Goal: Information Seeking & Learning: Learn about a topic

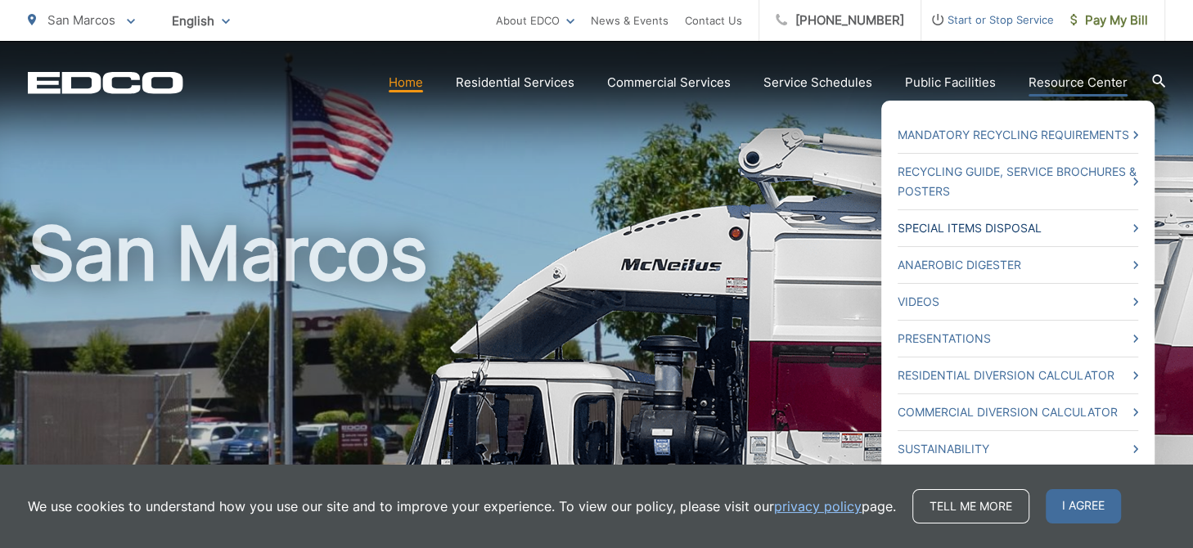
click at [1000, 223] on link "Special Items Disposal" at bounding box center [1018, 229] width 241 height 20
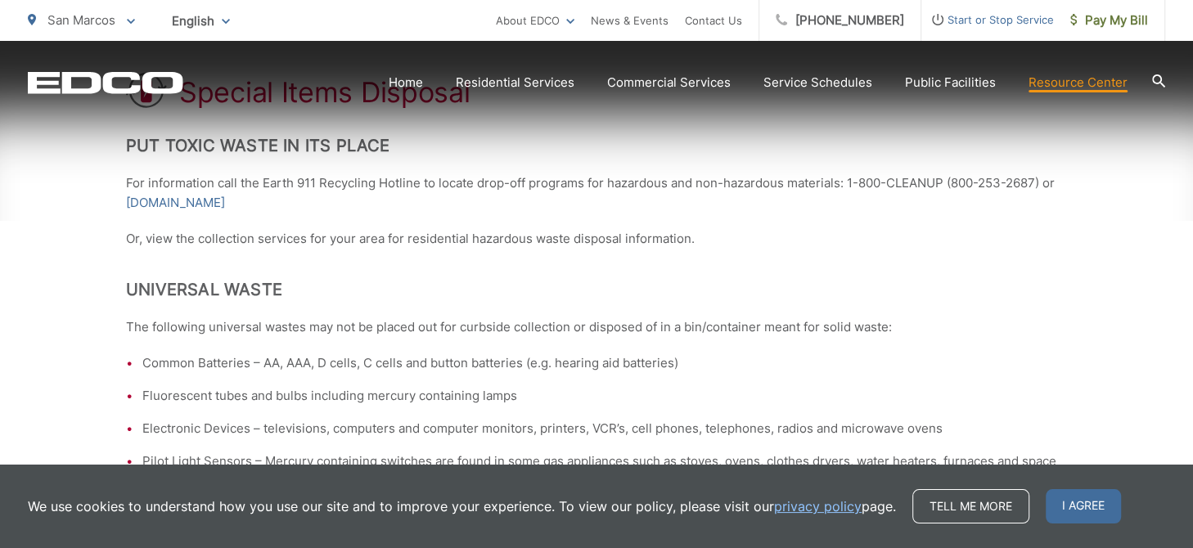
scroll to position [366, 0]
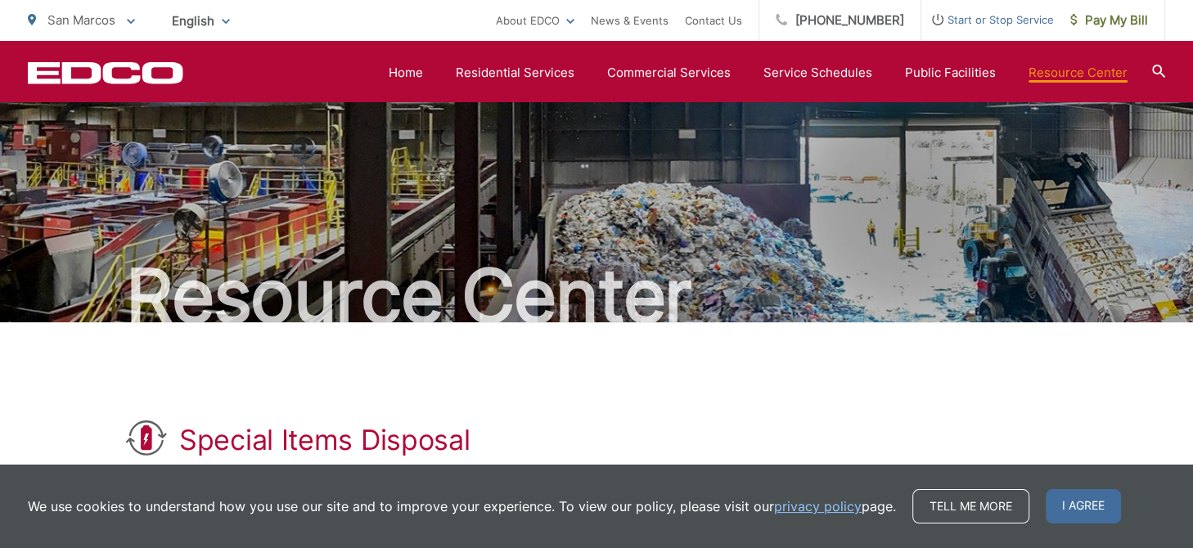
scroll to position [0, 0]
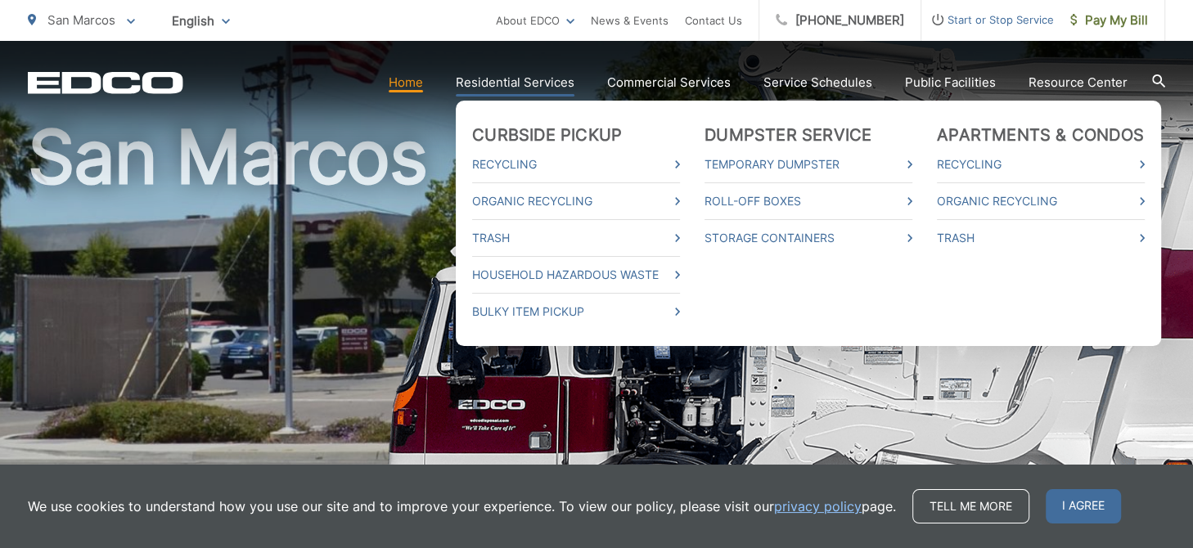
scroll to position [99, 0]
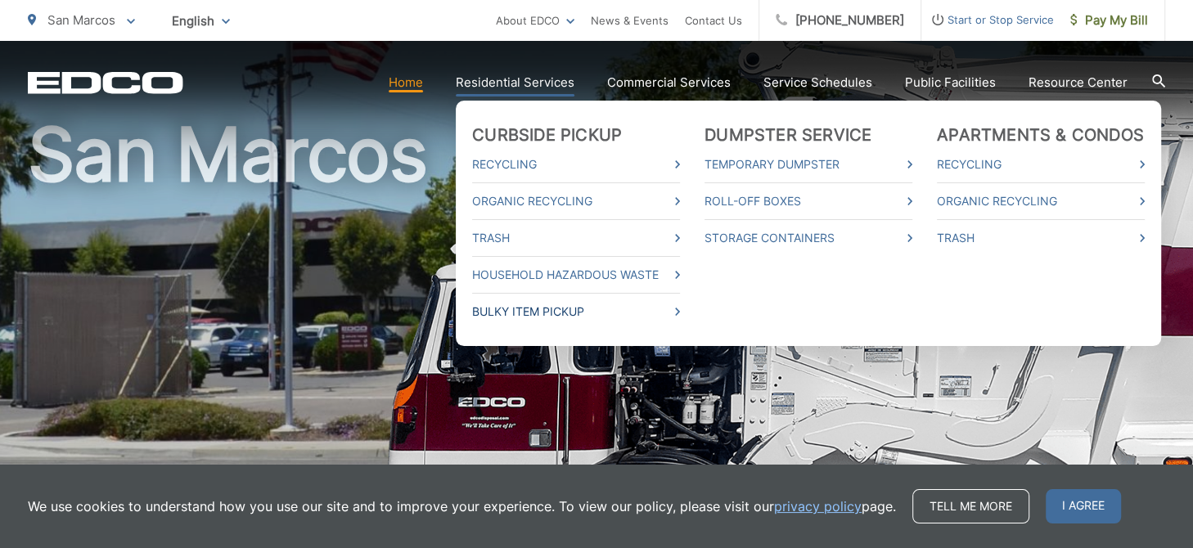
click at [535, 315] on link "Bulky Item Pickup" at bounding box center [576, 312] width 208 height 20
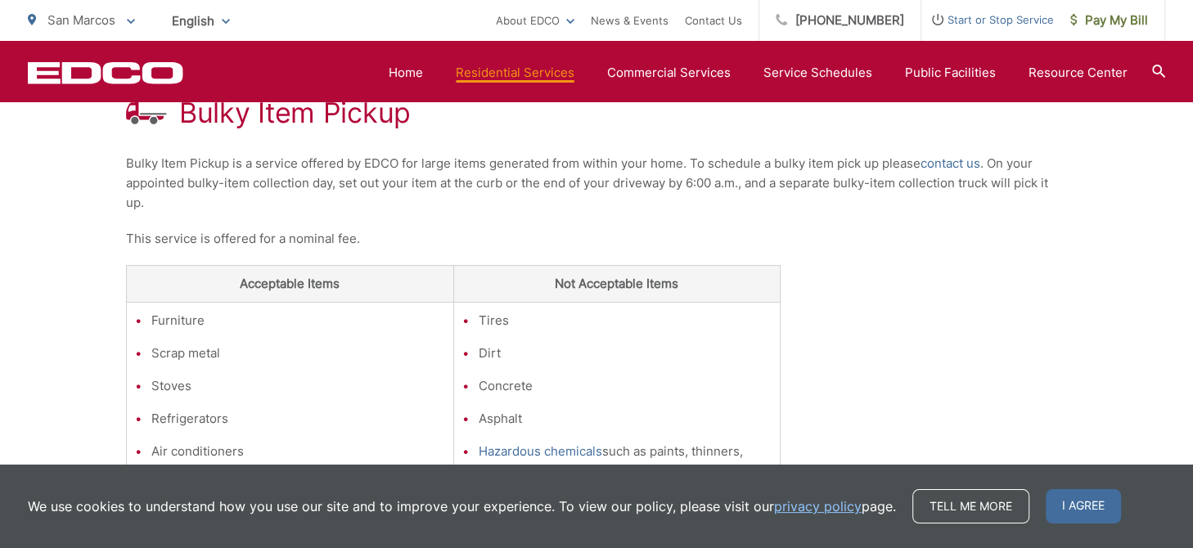
scroll to position [328, 0]
click at [72, 435] on div "Bulky Item Pickup Bulky Item Pickup is a service offered by EDCO for large item…" at bounding box center [596, 417] width 1193 height 837
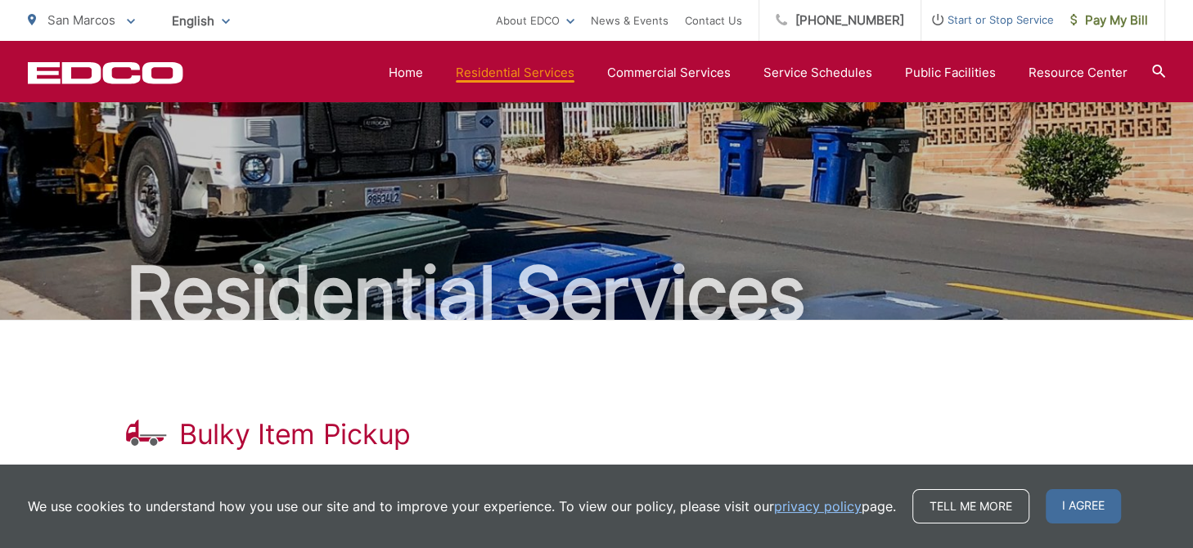
scroll to position [0, 0]
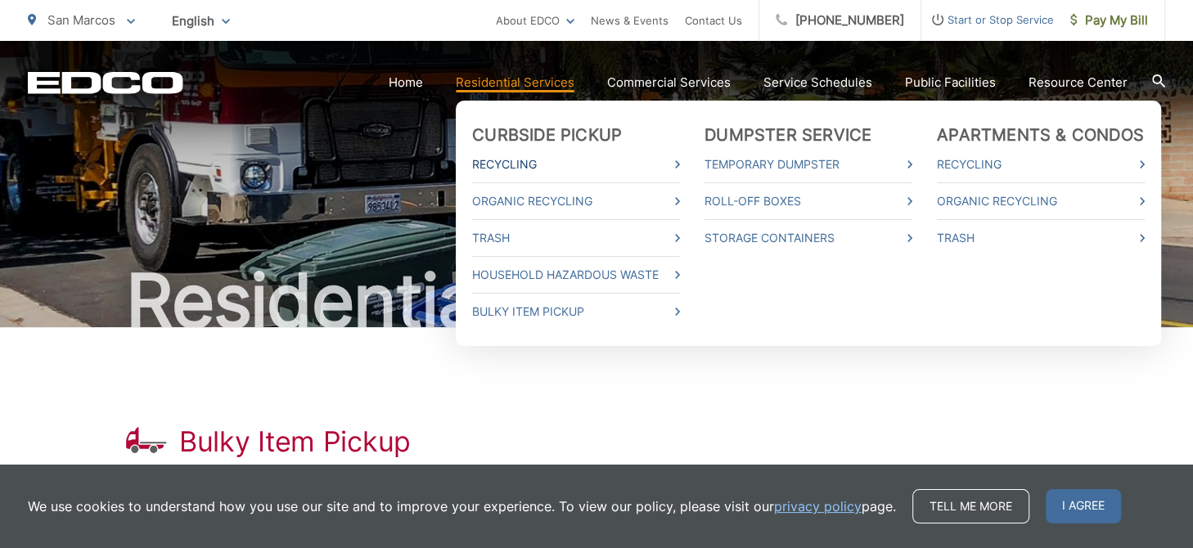
click at [521, 166] on link "Recycling" at bounding box center [576, 165] width 208 height 20
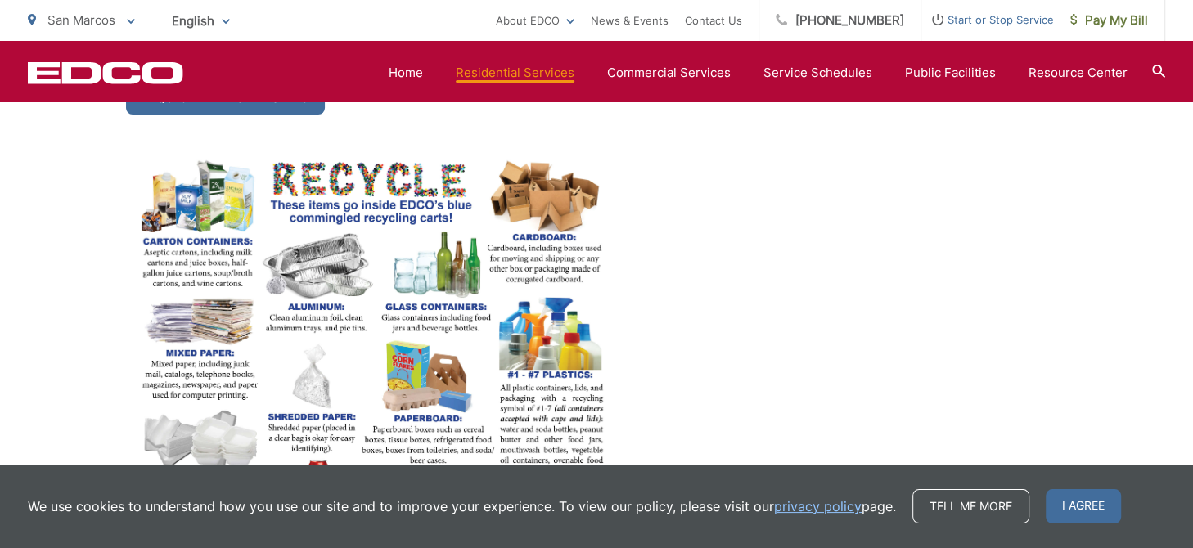
scroll to position [891, 0]
drag, startPoint x: 520, startPoint y: 171, endPoint x: 687, endPoint y: 275, distance: 196.7
click at [687, 275] on p at bounding box center [596, 374] width 941 height 439
click at [546, 234] on img at bounding box center [371, 371] width 491 height 433
